Goal: Task Accomplishment & Management: Manage account settings

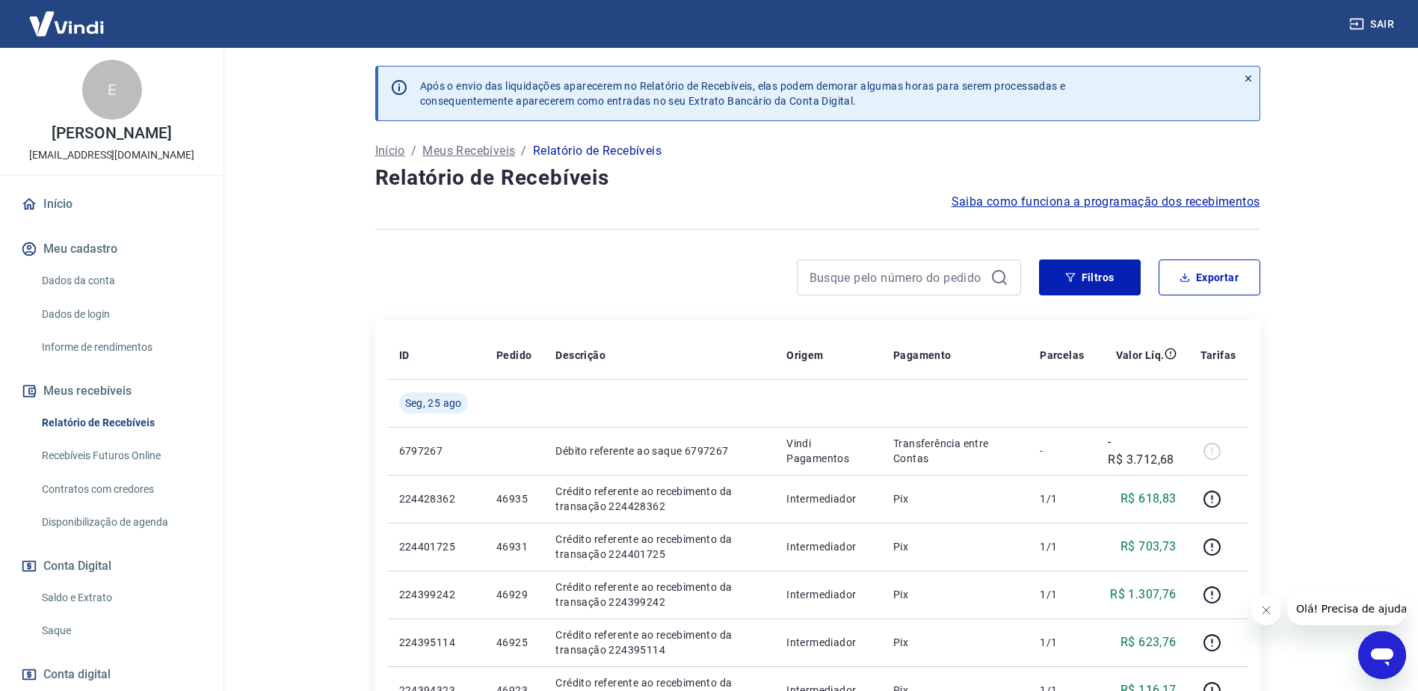
click at [122, 421] on link "Relatório de Recebíveis" at bounding box center [121, 422] width 170 height 31
click at [1222, 284] on button "Exportar" at bounding box center [1210, 277] width 102 height 36
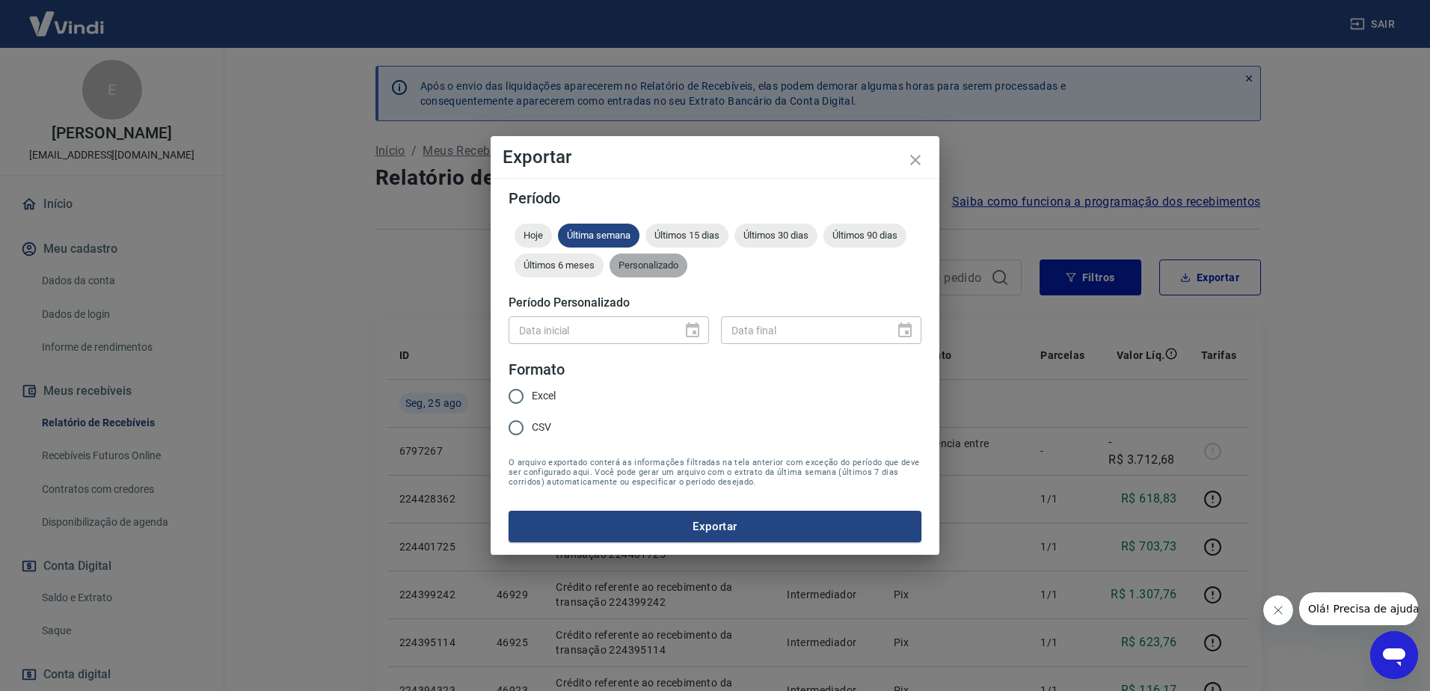
click at [681, 265] on span "Personalizado" at bounding box center [648, 264] width 78 height 11
click at [696, 328] on icon "Choose date" at bounding box center [692, 330] width 18 height 18
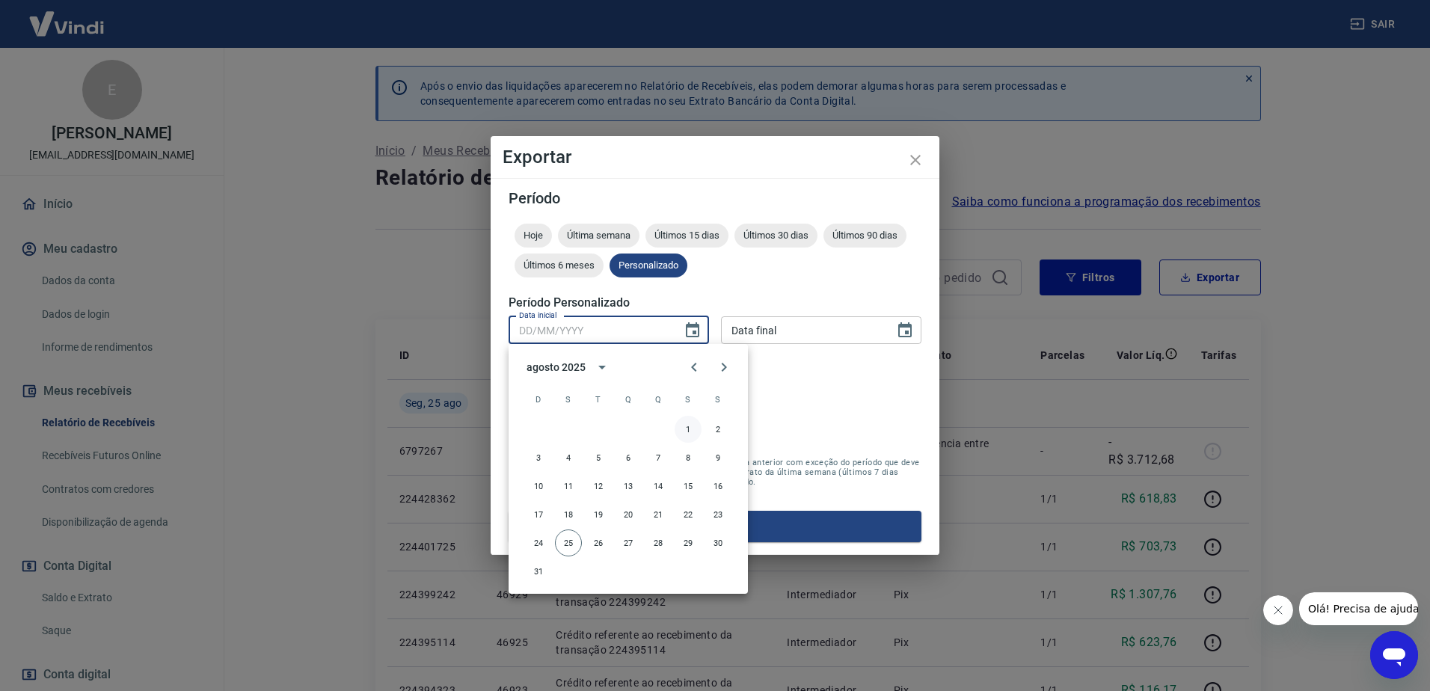
click at [683, 426] on button "1" at bounding box center [687, 429] width 27 height 27
type input "01/08/2025"
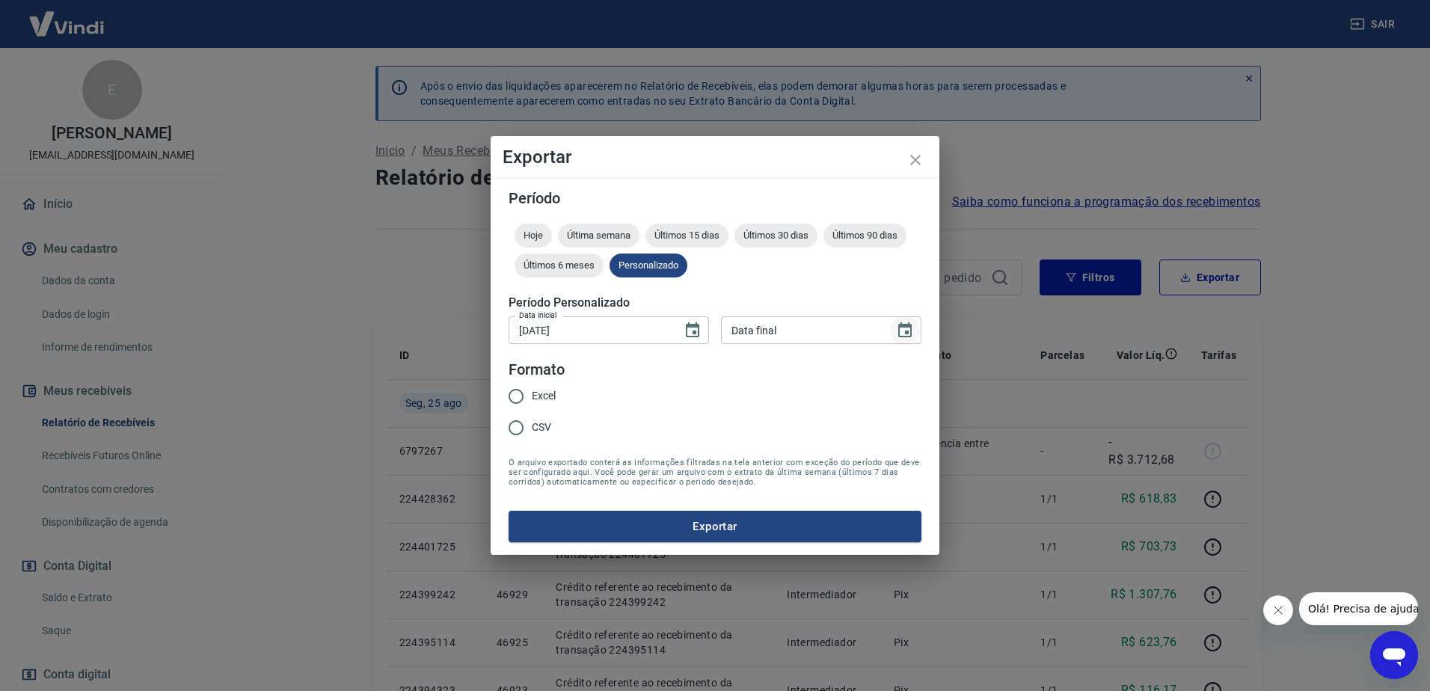
click at [902, 331] on icon "Choose date" at bounding box center [905, 330] width 18 height 18
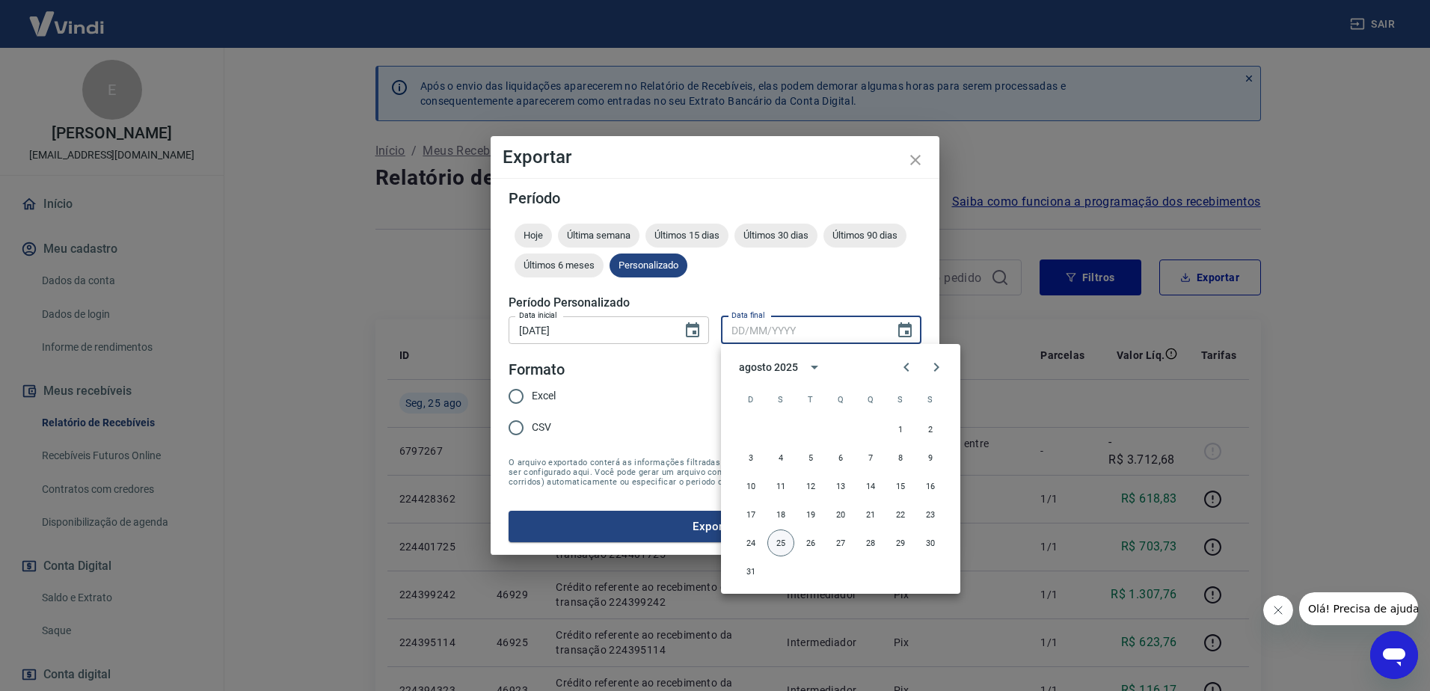
click at [776, 538] on button "25" at bounding box center [780, 542] width 27 height 27
type input "25/08/2025"
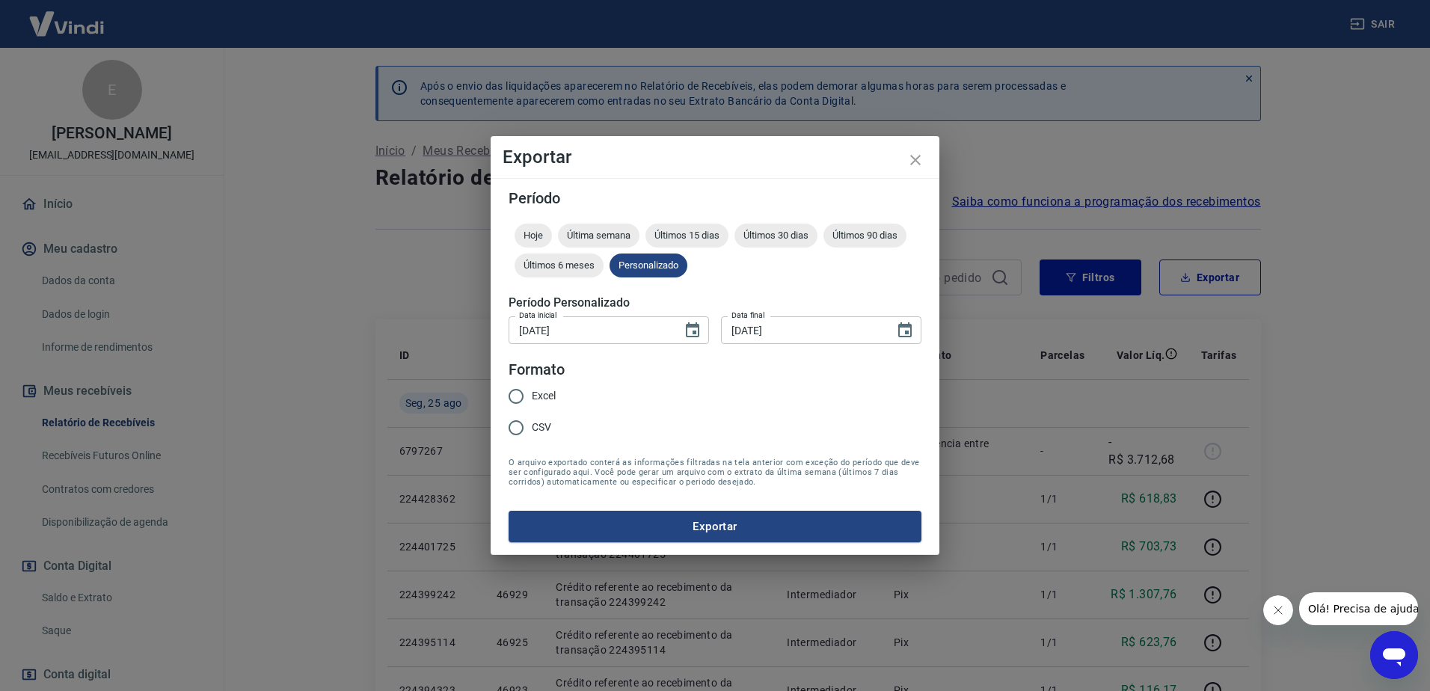
click at [532, 396] on span "Excel" at bounding box center [544, 396] width 24 height 16
click at [532, 396] on input "Excel" at bounding box center [515, 396] width 31 height 31
radio input "true"
click at [692, 529] on button "Exportar" at bounding box center [714, 526] width 413 height 31
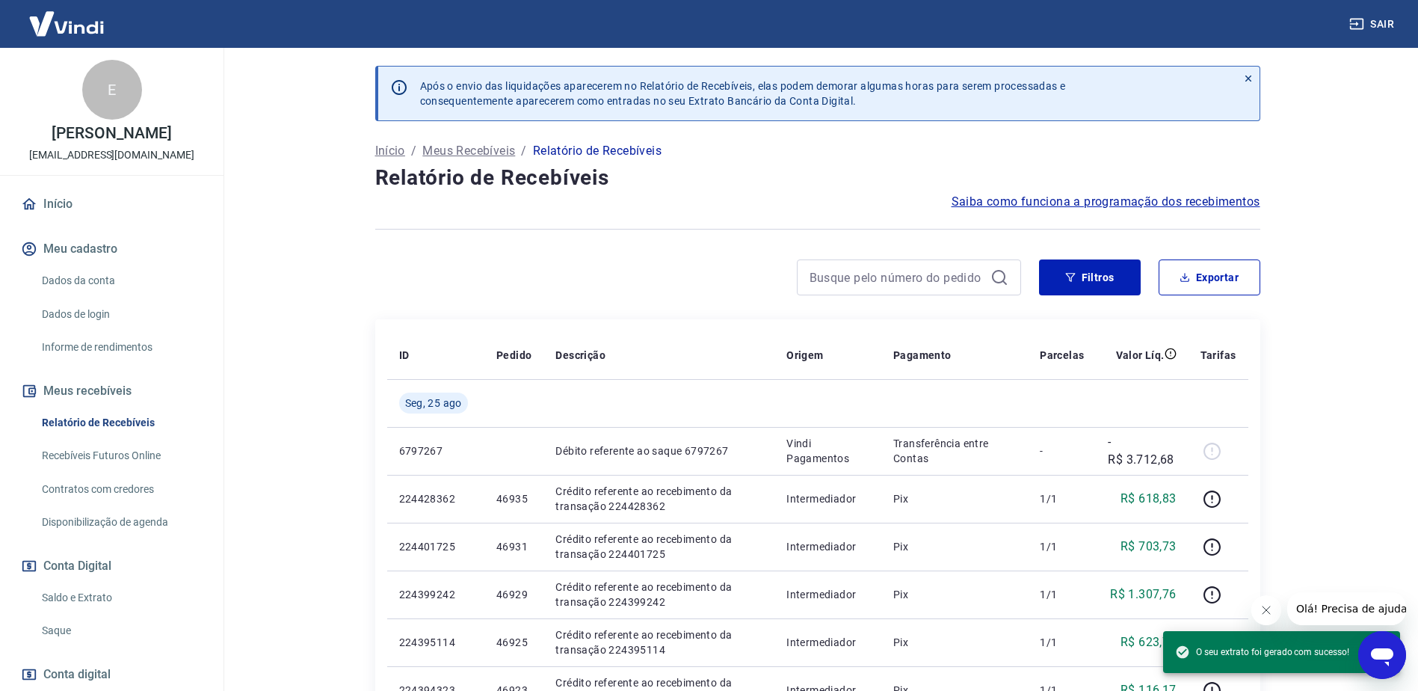
click at [94, 601] on link "Saldo e Extrato" at bounding box center [121, 597] width 170 height 31
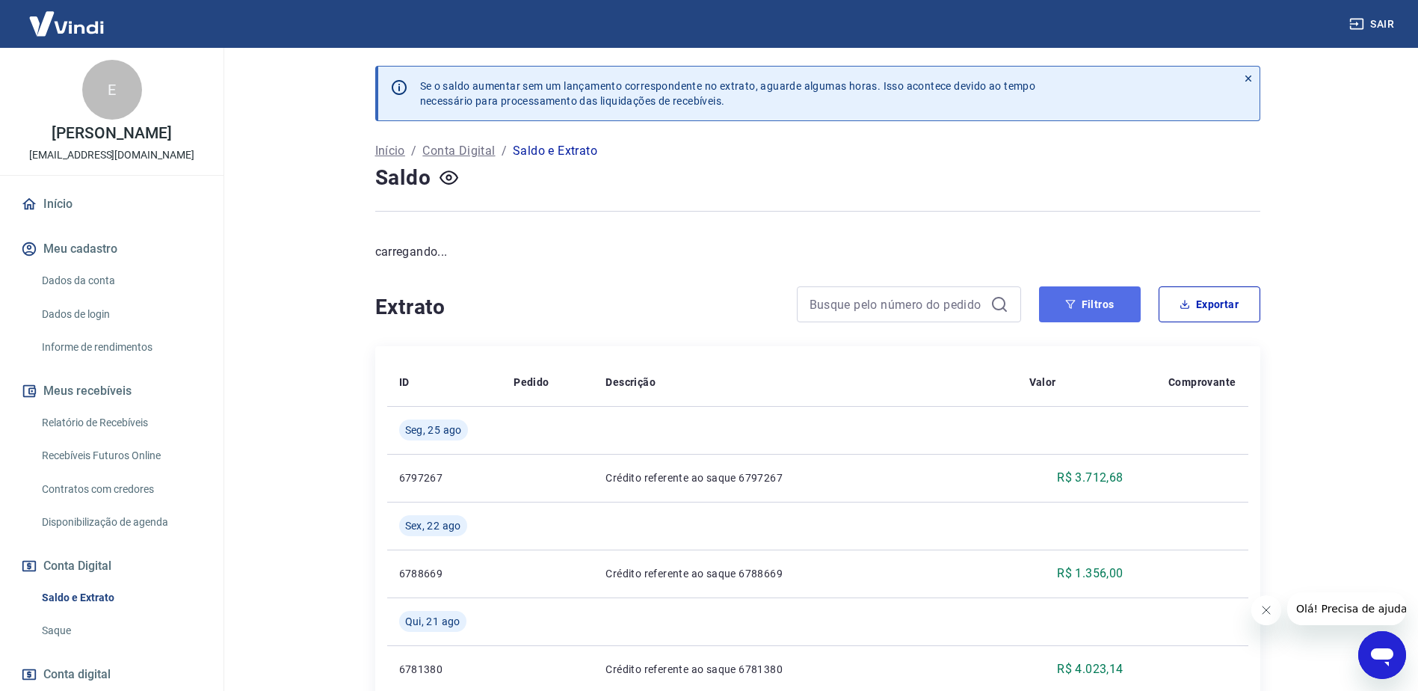
click at [1123, 300] on button "Filtros" at bounding box center [1090, 304] width 102 height 36
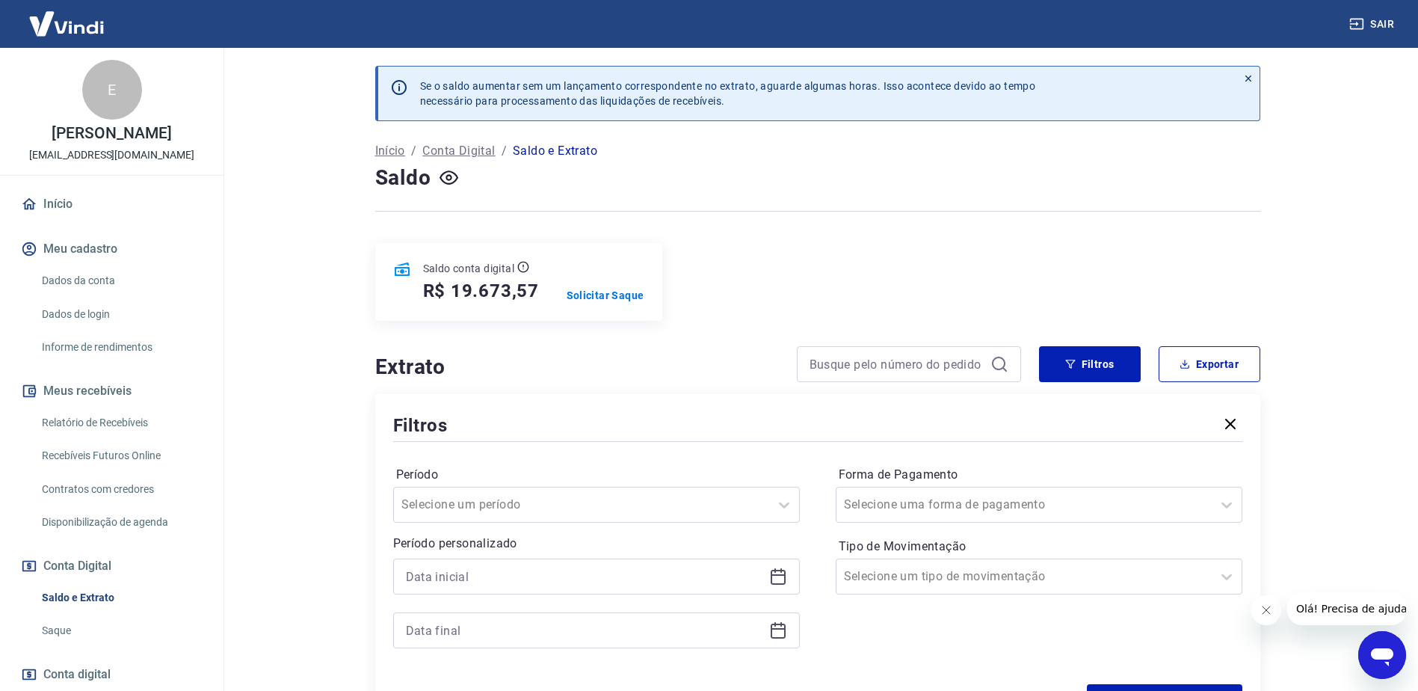
click at [778, 580] on icon at bounding box center [778, 576] width 18 height 18
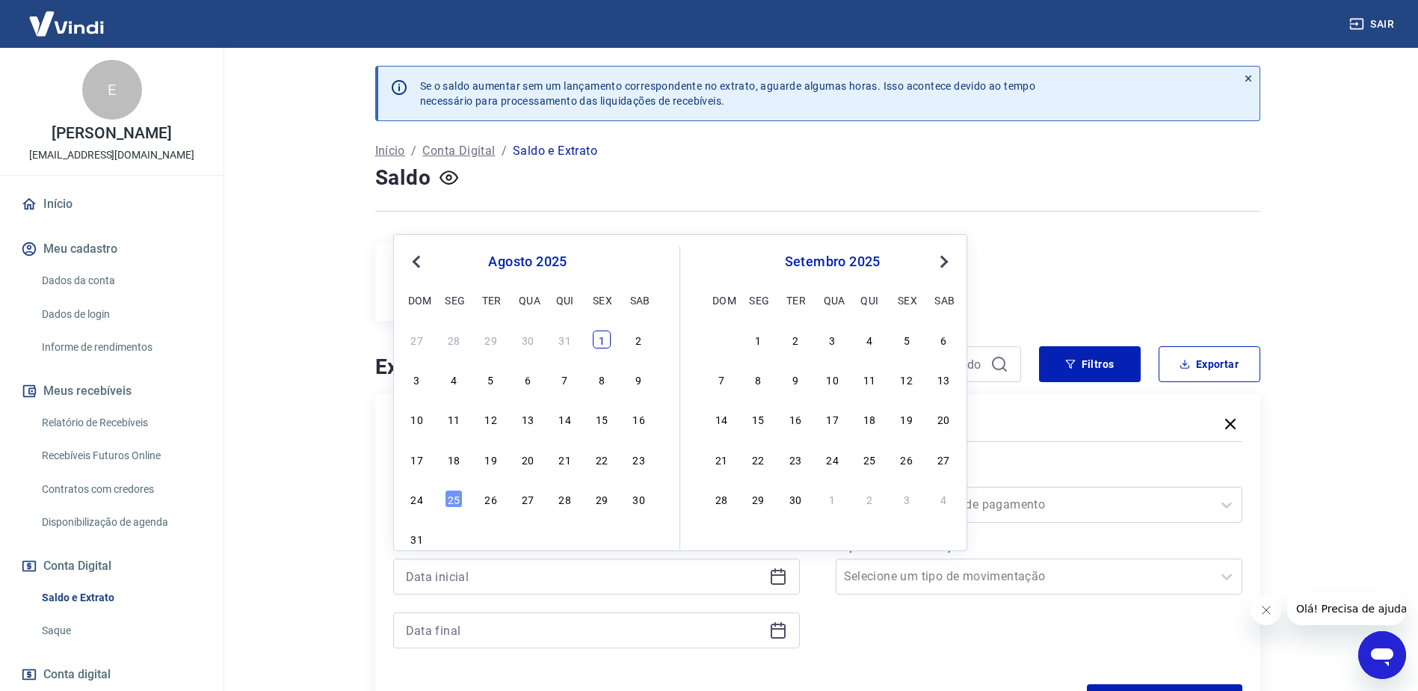
click at [601, 346] on div "1" at bounding box center [602, 339] width 18 height 18
type input "01/08/2025"
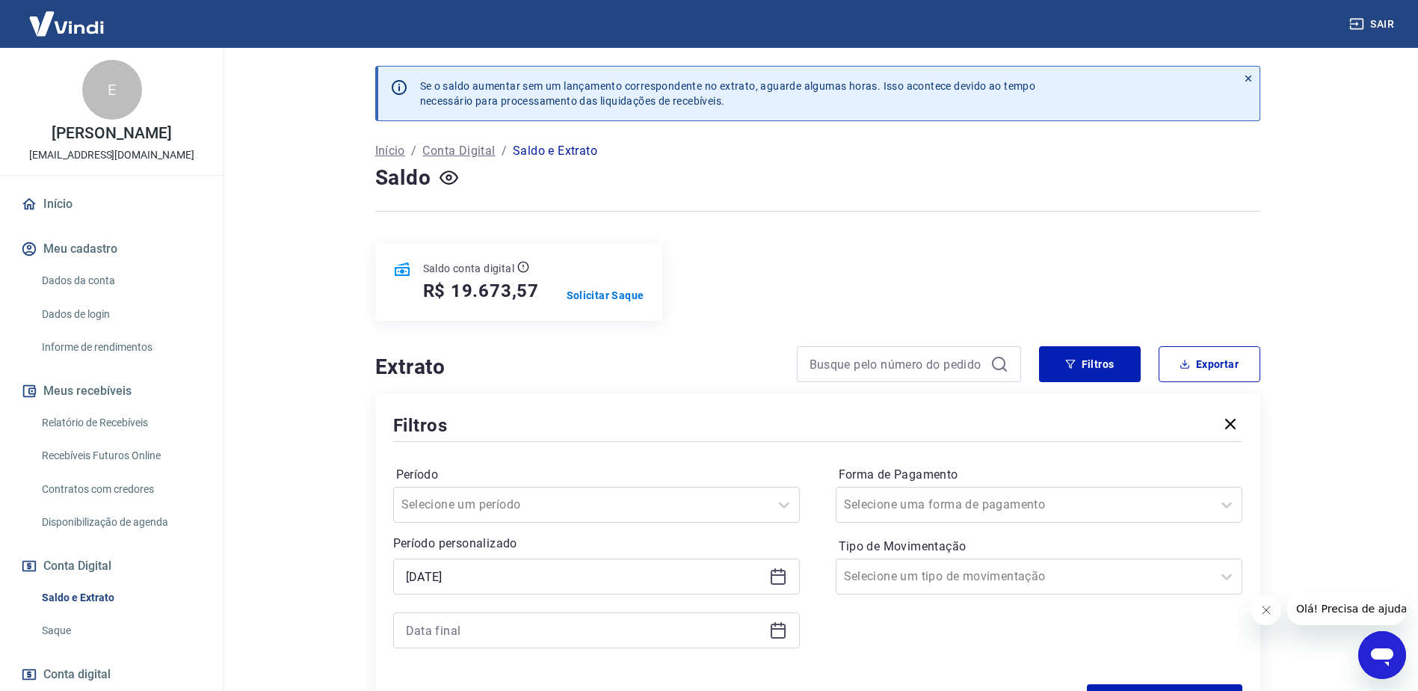
click at [787, 633] on icon at bounding box center [778, 630] width 18 height 18
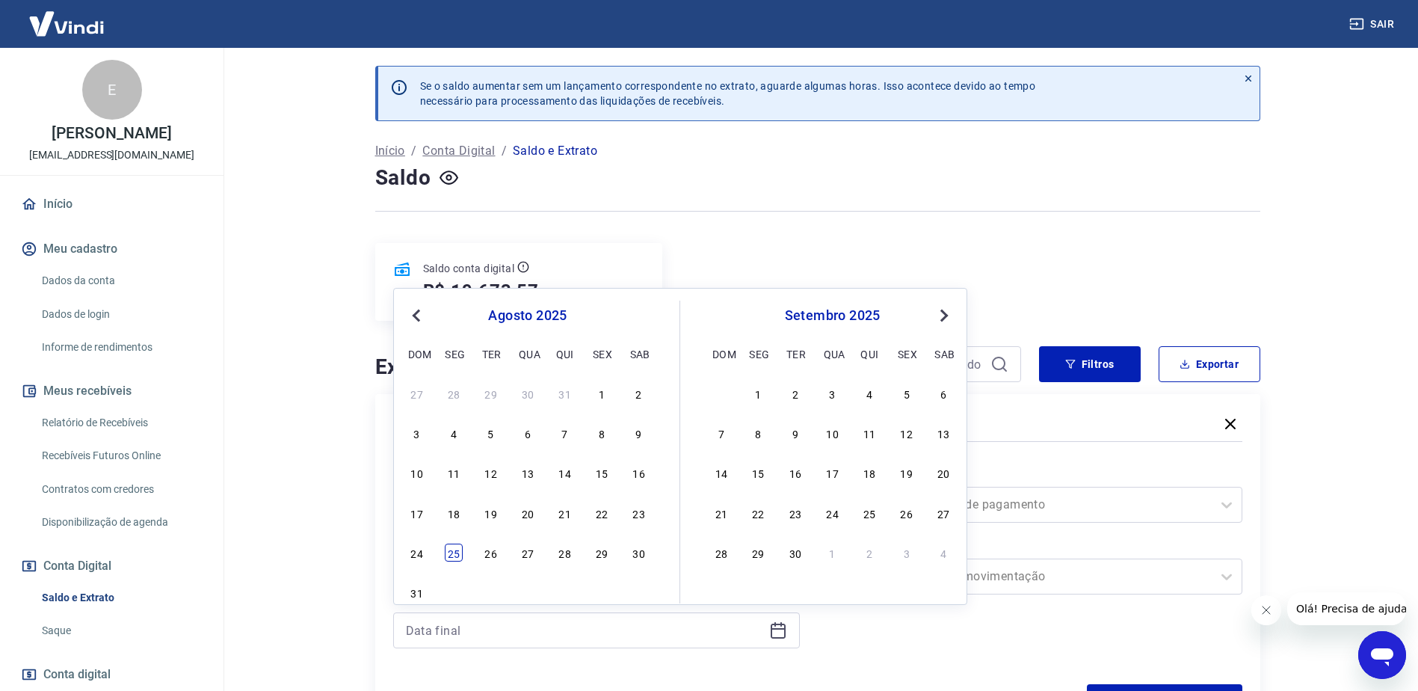
click at [453, 559] on div "25" at bounding box center [454, 553] width 18 height 18
type input "25/08/2025"
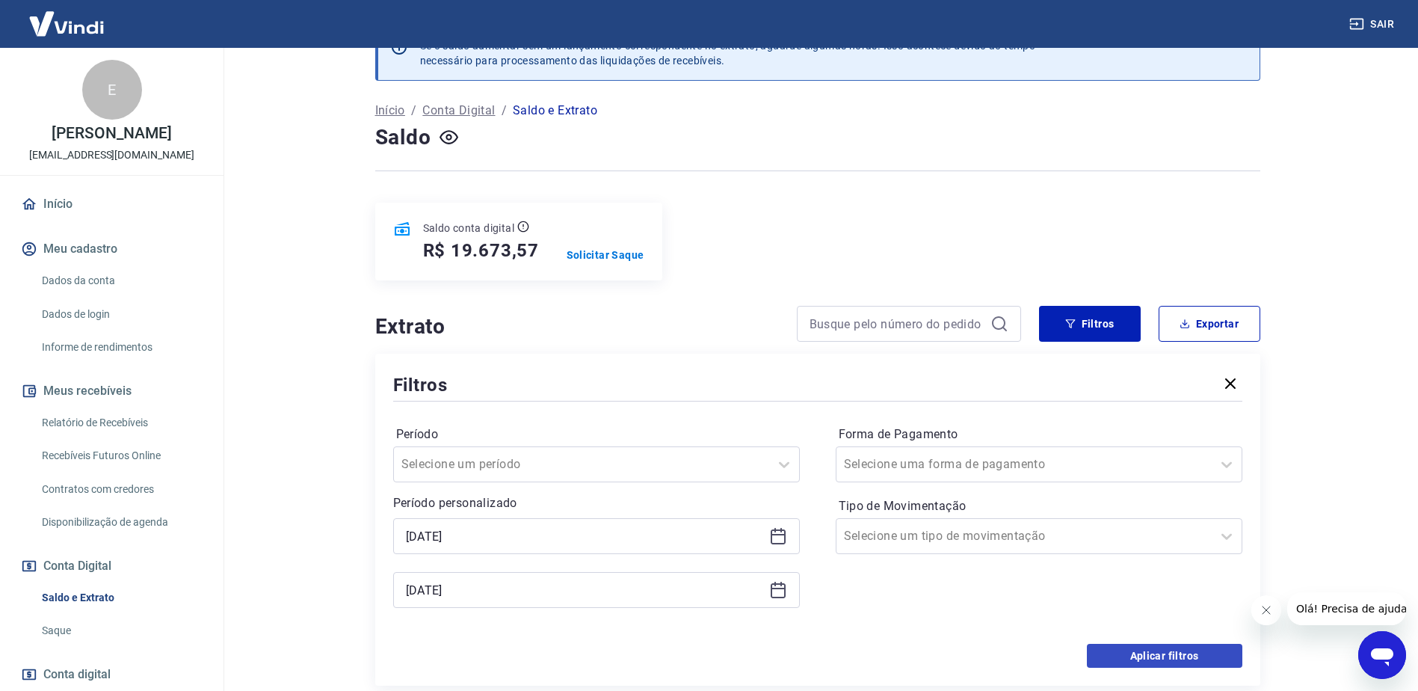
scroll to position [75, 0]
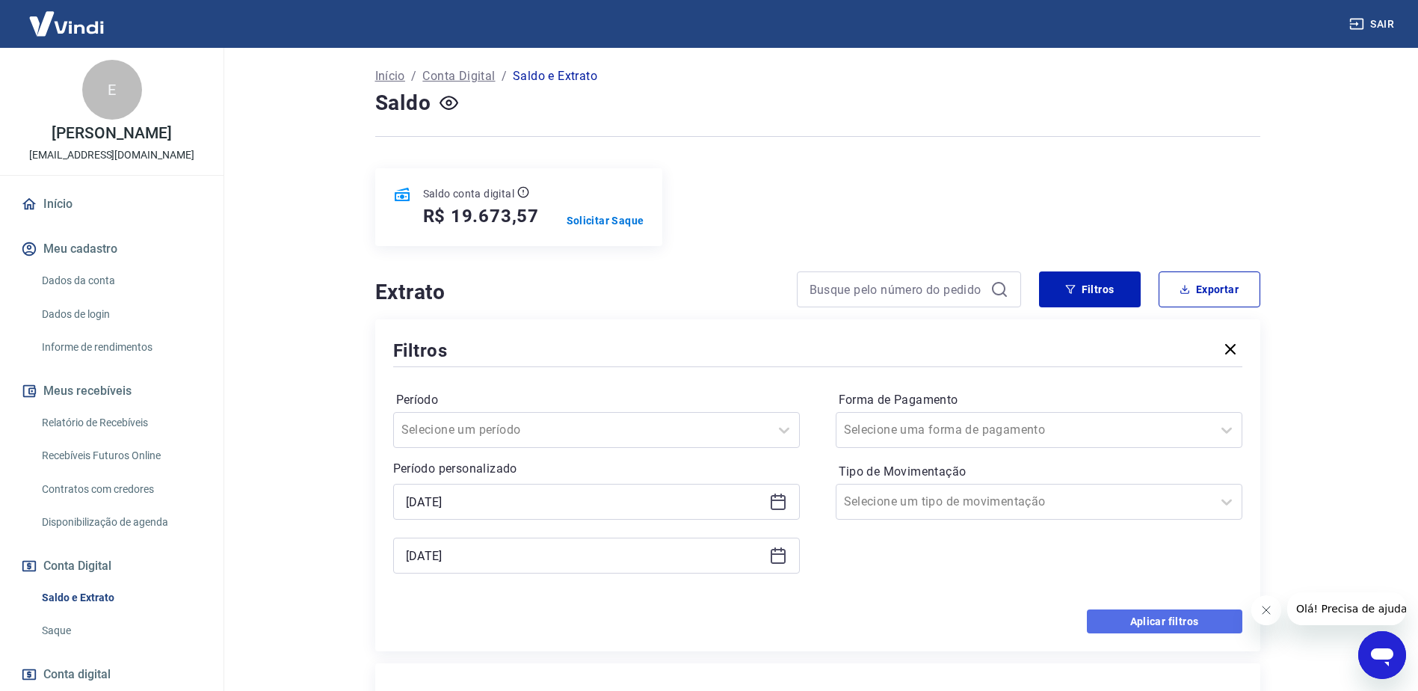
click at [1131, 612] on button "Aplicar filtros" at bounding box center [1165, 621] width 156 height 24
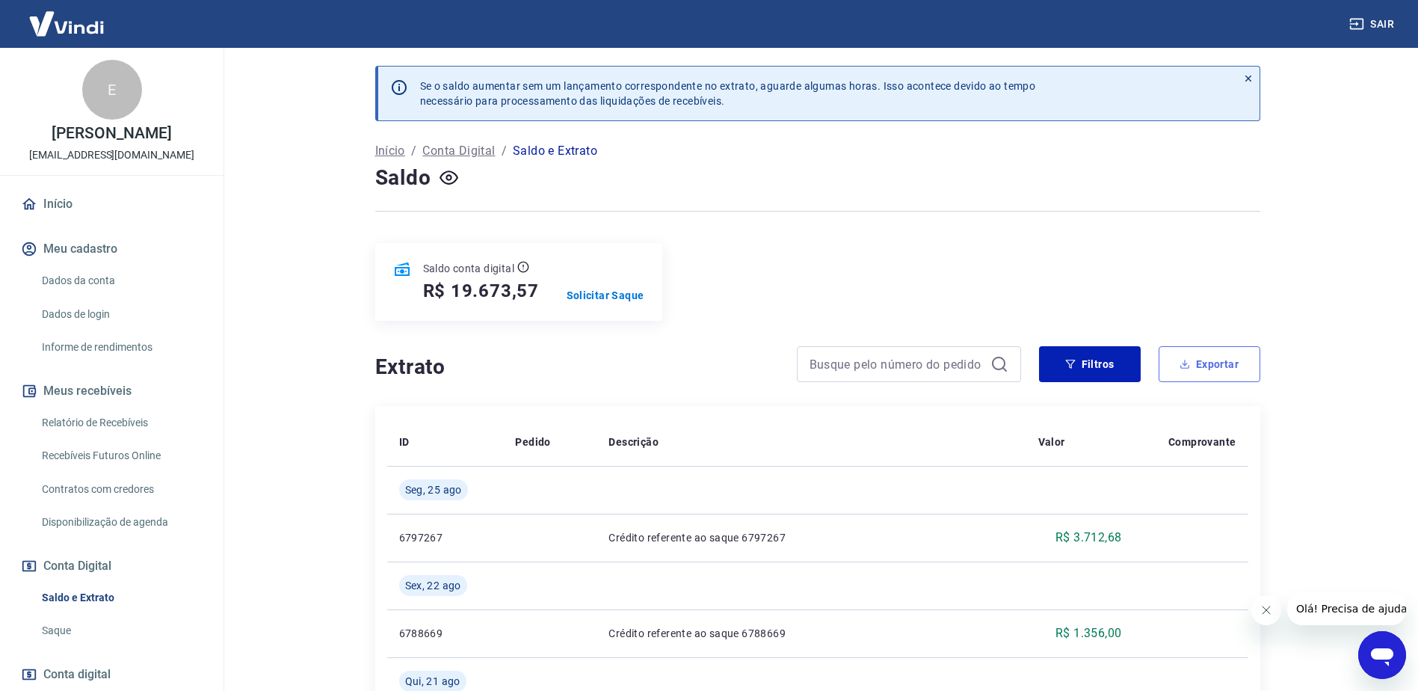
click at [1231, 364] on button "Exportar" at bounding box center [1210, 364] width 102 height 36
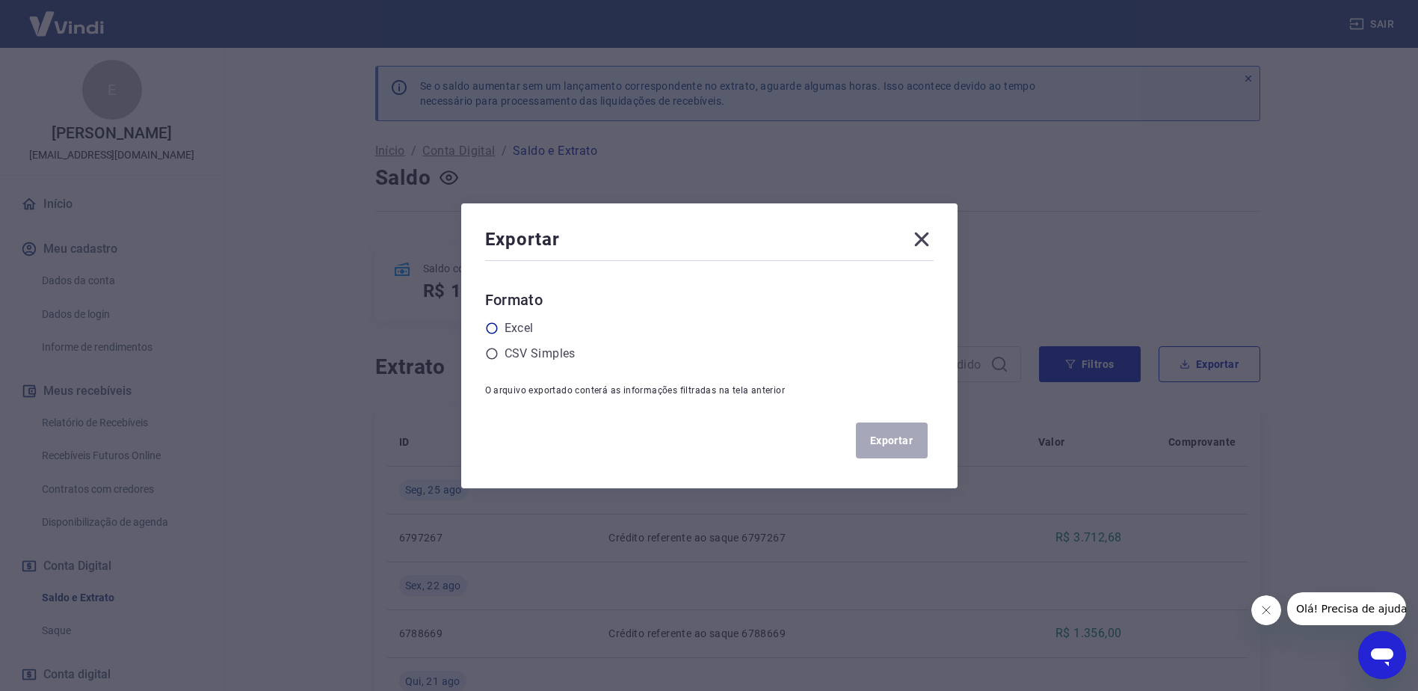
click at [514, 331] on label "Excel" at bounding box center [519, 328] width 29 height 18
click at [0, 0] on input "radio" at bounding box center [0, 0] width 0 height 0
click at [916, 445] on button "Exportar" at bounding box center [892, 440] width 72 height 36
